Goal: Navigation & Orientation: Find specific page/section

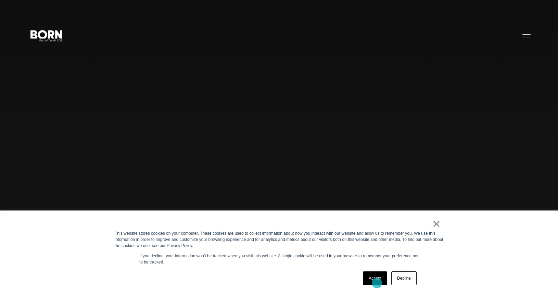
click at [376, 281] on link "Accept" at bounding box center [375, 278] width 24 height 14
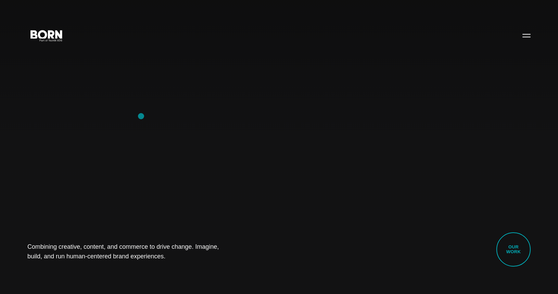
click at [136, 119] on div "Combining creative, content, and commerce to drive change. Imagine, build, and …" at bounding box center [279, 147] width 558 height 294
click at [524, 36] on button "Primary Menu" at bounding box center [526, 35] width 16 height 14
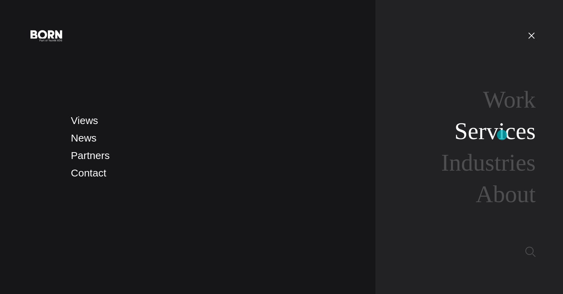
click at [502, 135] on link "Services" at bounding box center [494, 131] width 81 height 26
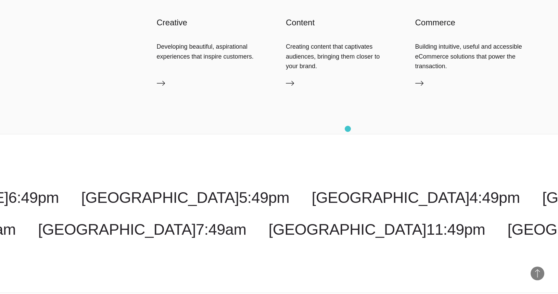
scroll to position [1136, 0]
